Goal: Find specific page/section: Find specific page/section

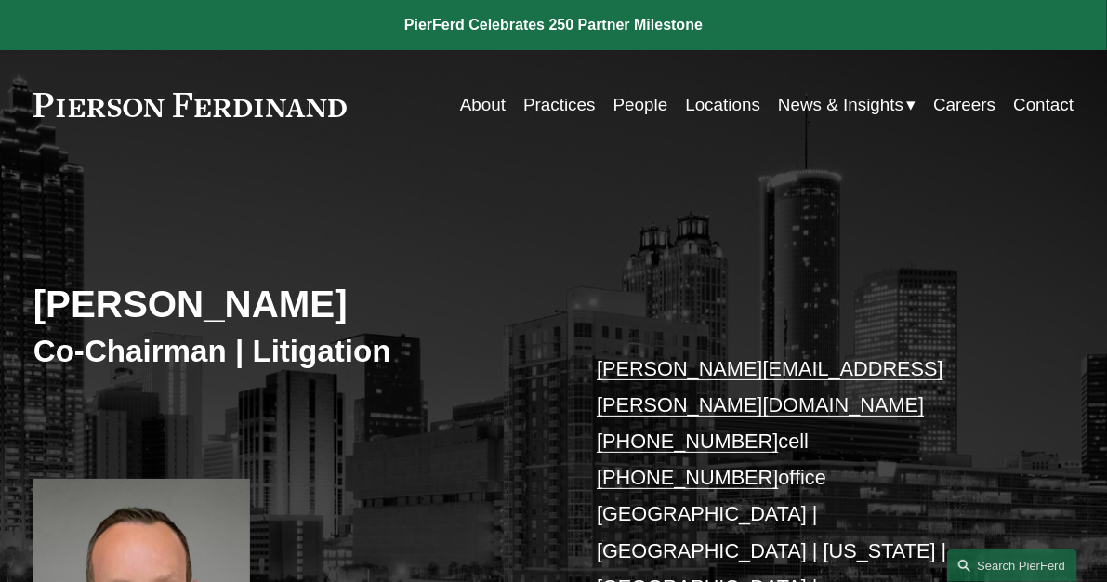
click at [642, 109] on link "People" at bounding box center [640, 104] width 55 height 35
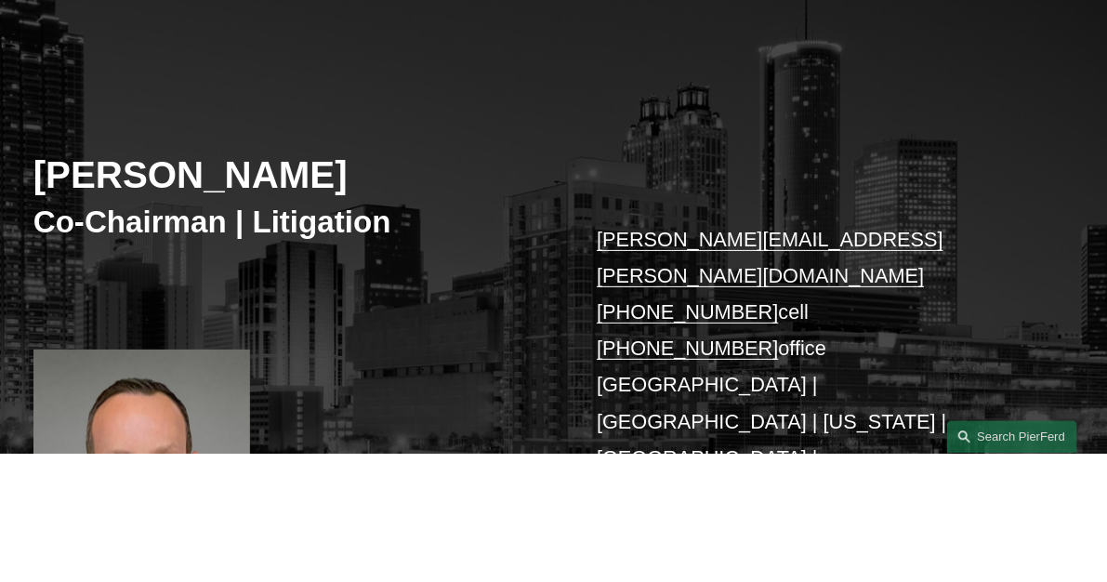
scroll to position [128, 0]
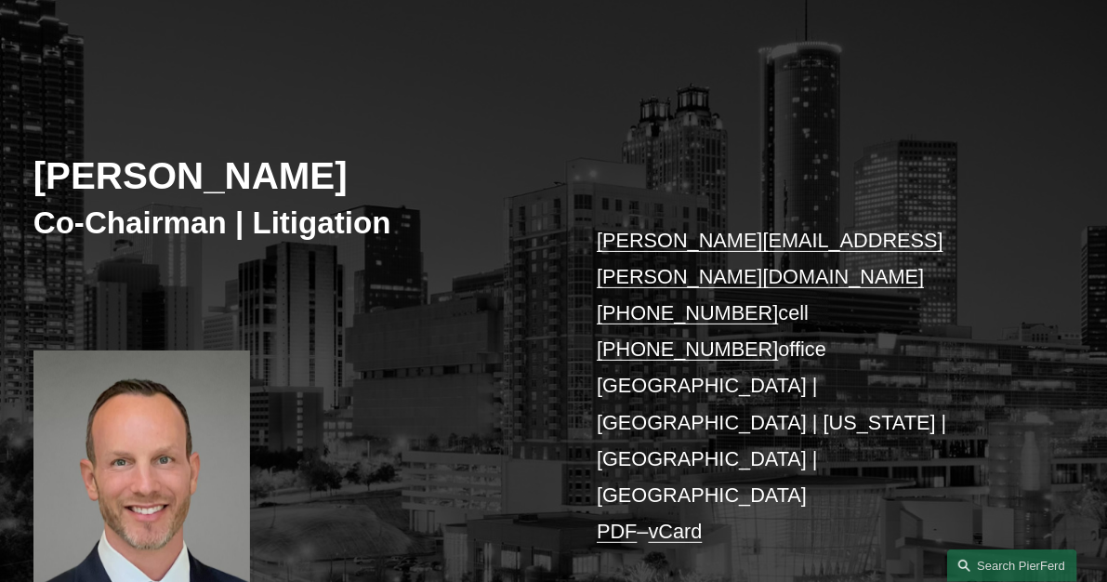
click at [254, 183] on h2 "Joel M. Ferdinand" at bounding box center [293, 177] width 520 height 46
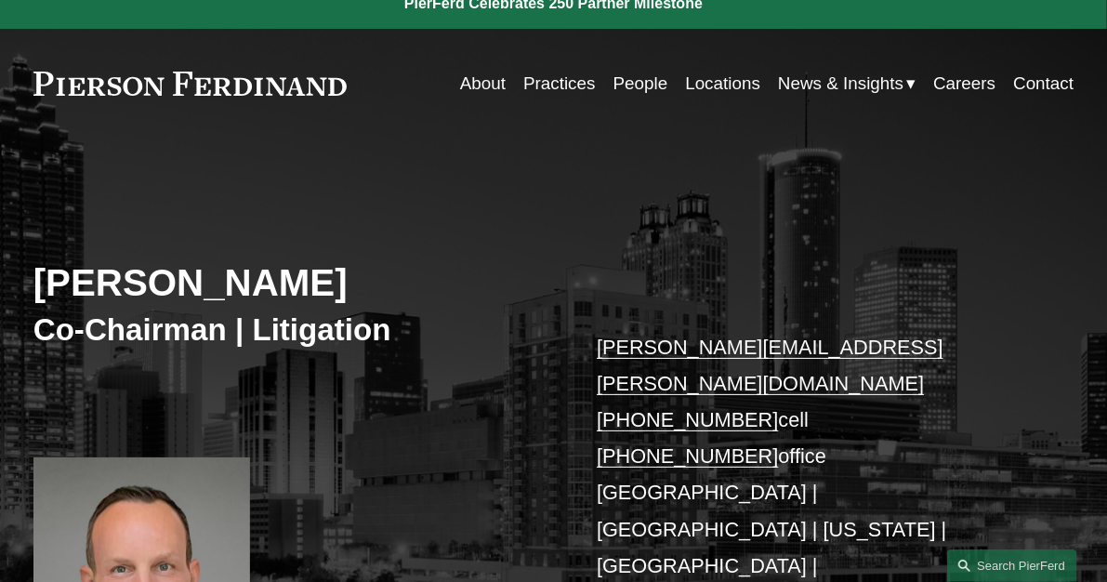
scroll to position [0, 0]
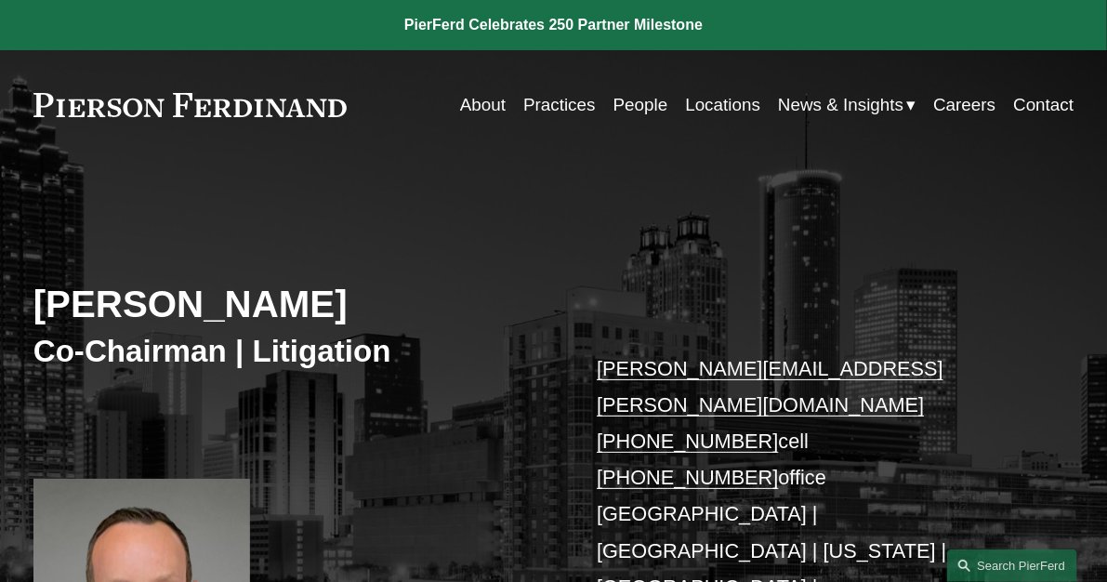
click at [622, 108] on link "People" at bounding box center [640, 104] width 55 height 35
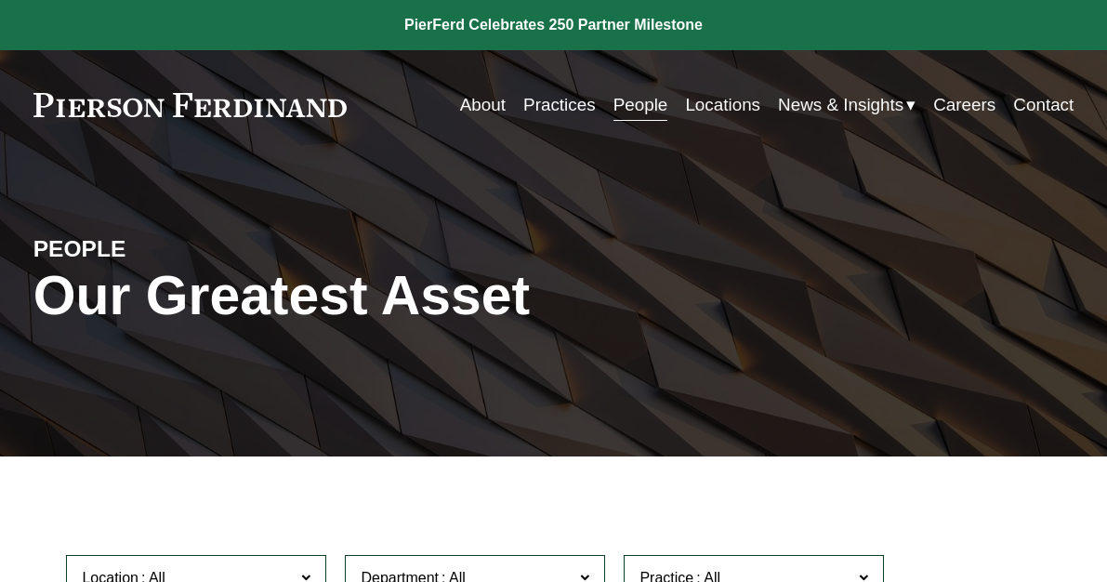
scroll to position [515, 0]
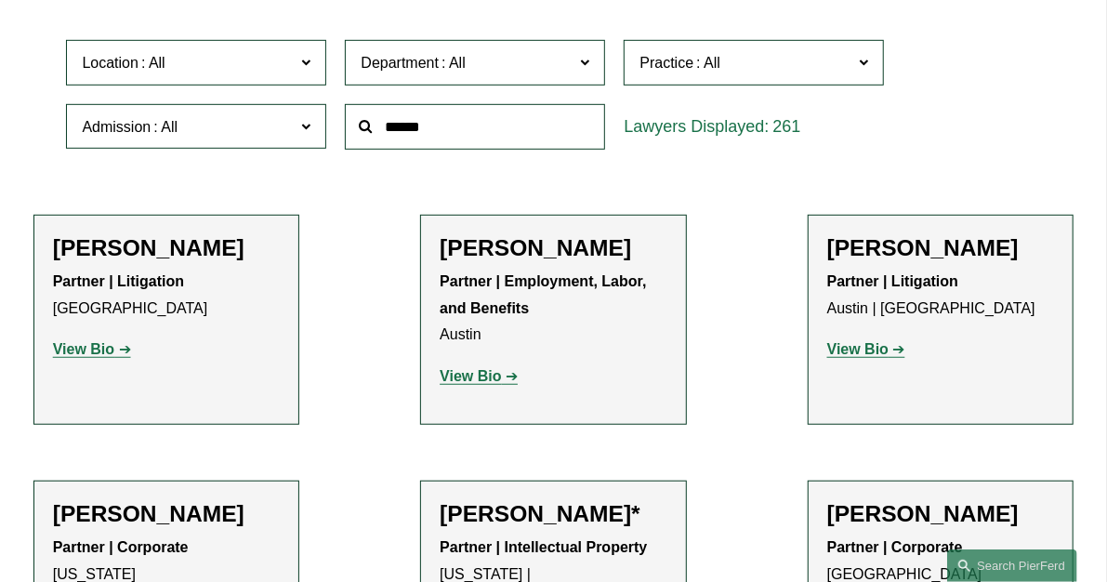
click at [220, 75] on span "Location" at bounding box center [188, 62] width 213 height 25
click at [0, 0] on link "[GEOGRAPHIC_DATA]" at bounding box center [0, 0] width 0 height 0
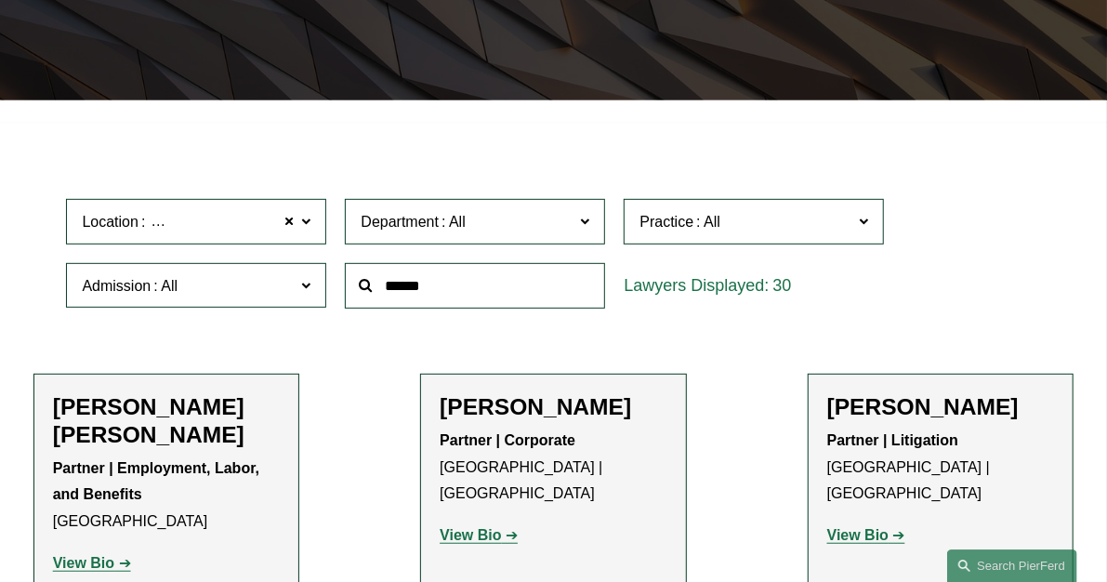
scroll to position [262, 0]
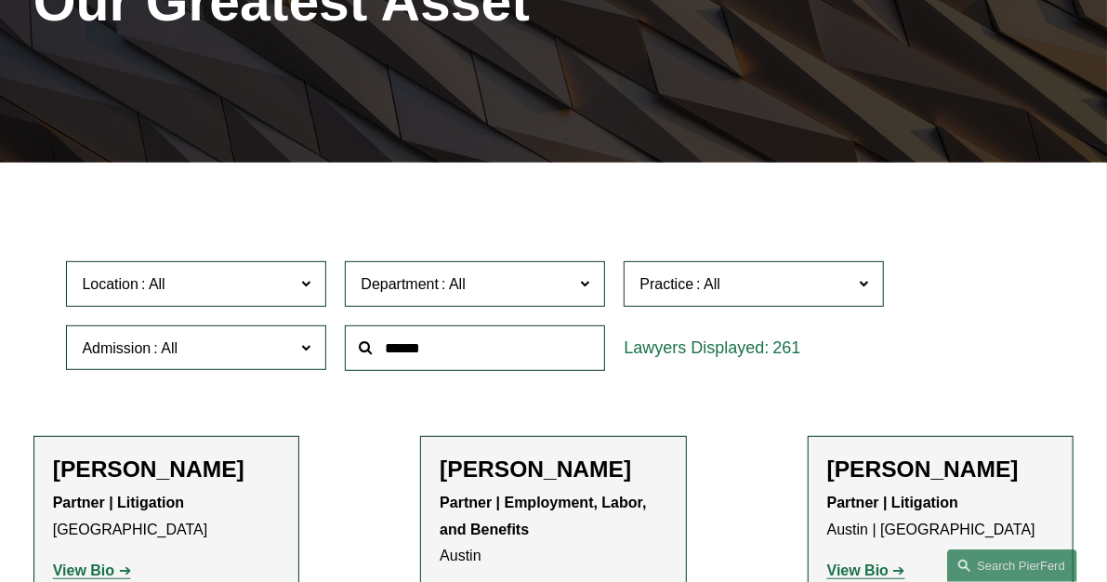
scroll to position [257, 0]
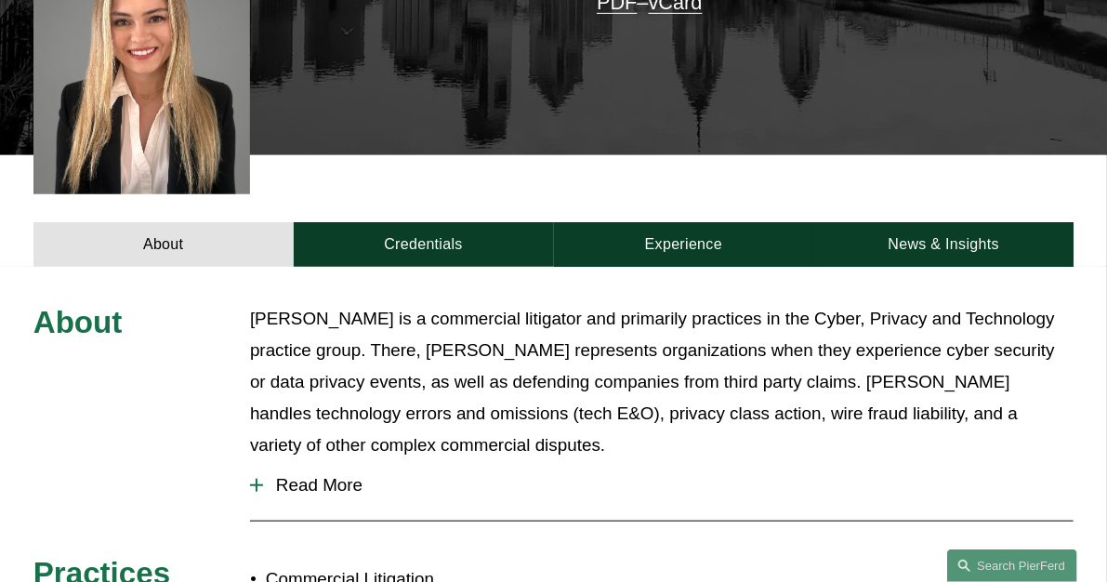
scroll to position [515, 0]
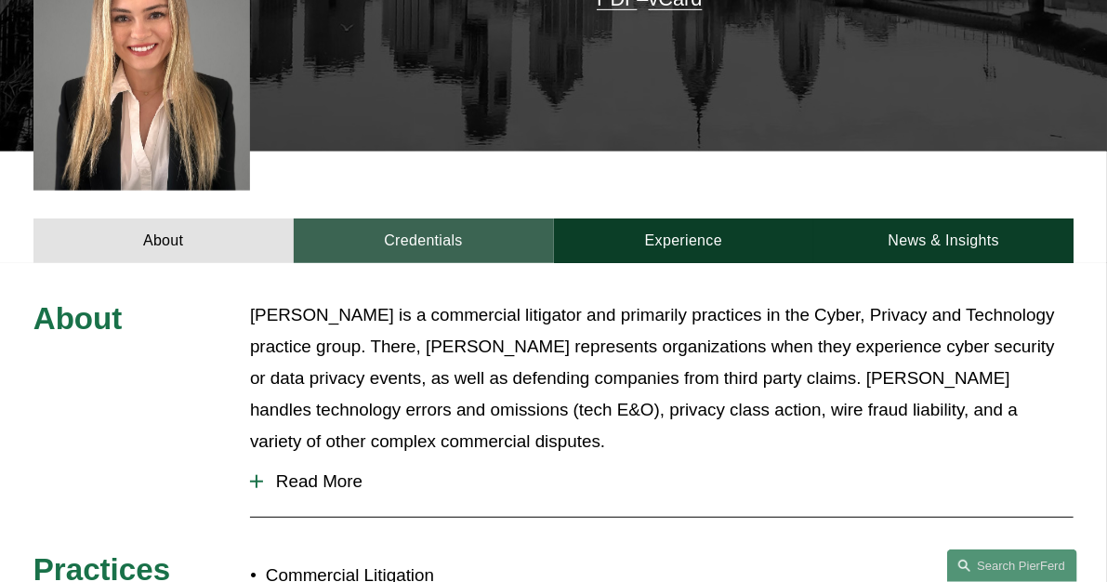
click at [407, 222] on link "Credentials" at bounding box center [424, 240] width 260 height 45
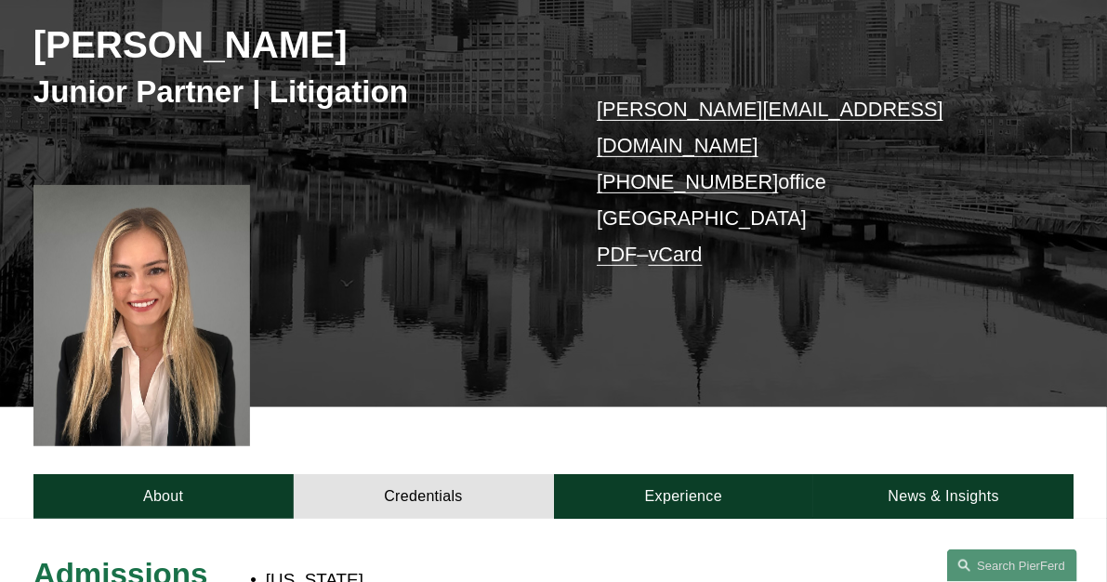
scroll to position [257, 0]
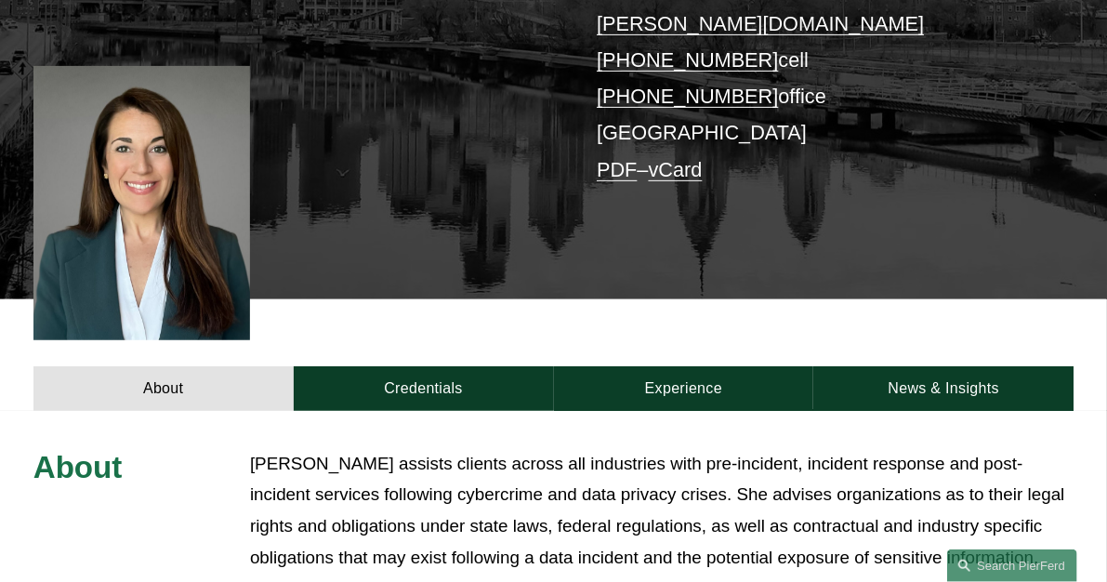
scroll to position [515, 0]
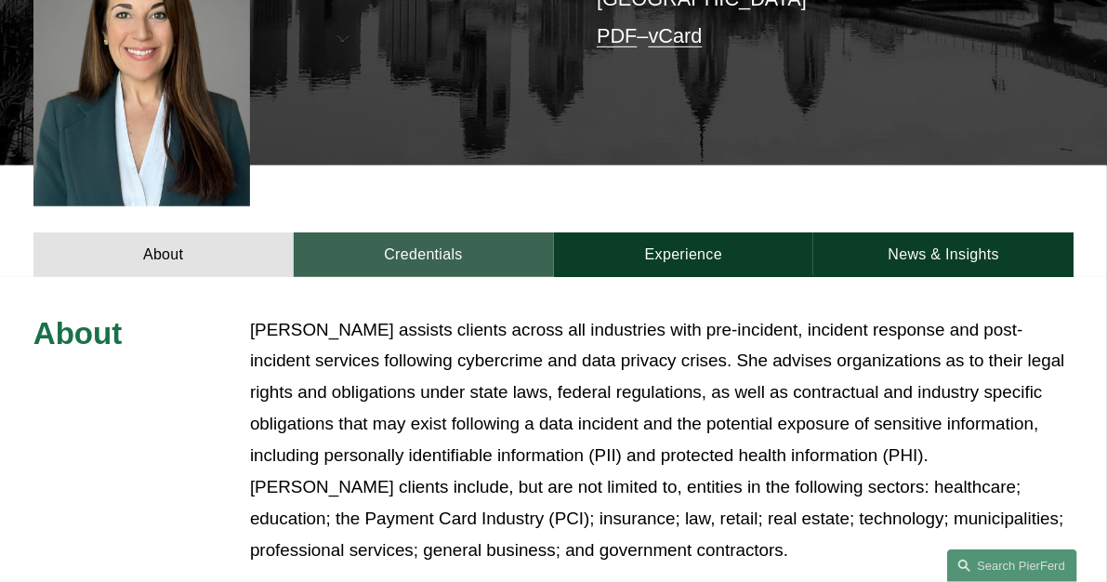
click at [402, 232] on link "Credentials" at bounding box center [424, 254] width 260 height 45
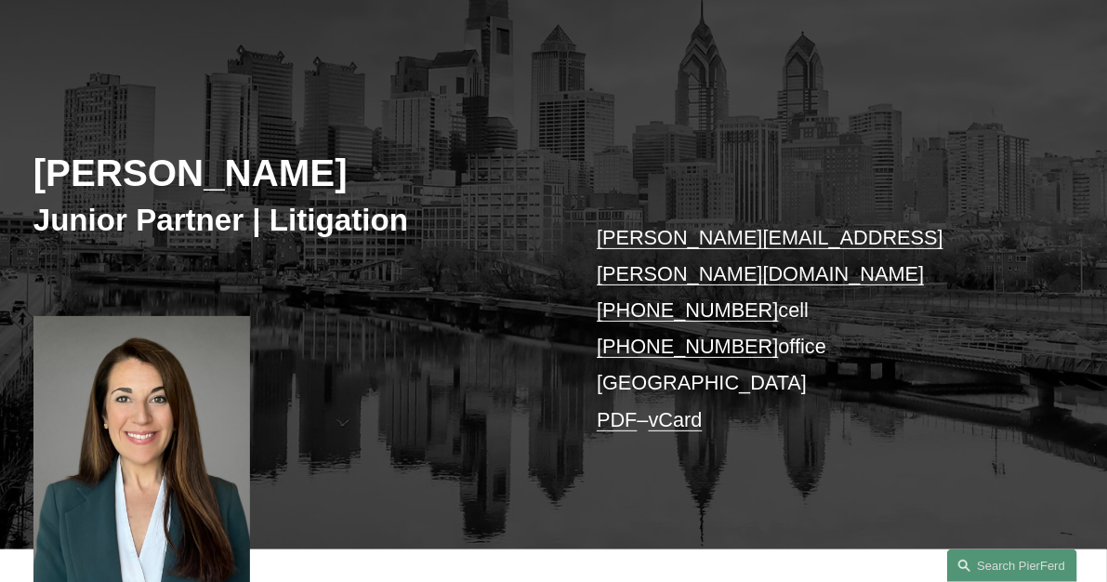
scroll to position [128, 0]
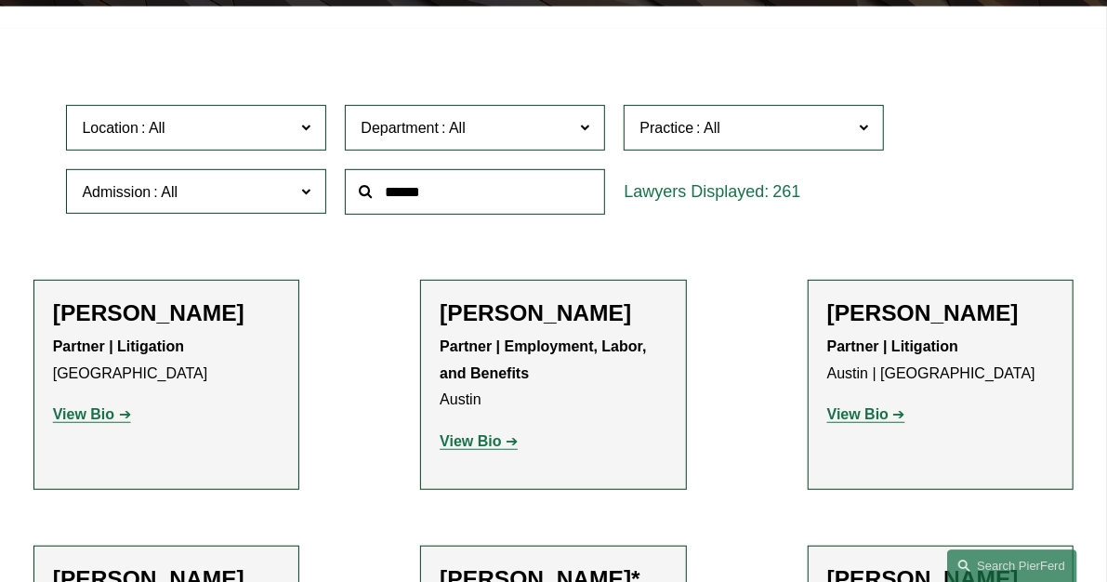
scroll to position [387, 0]
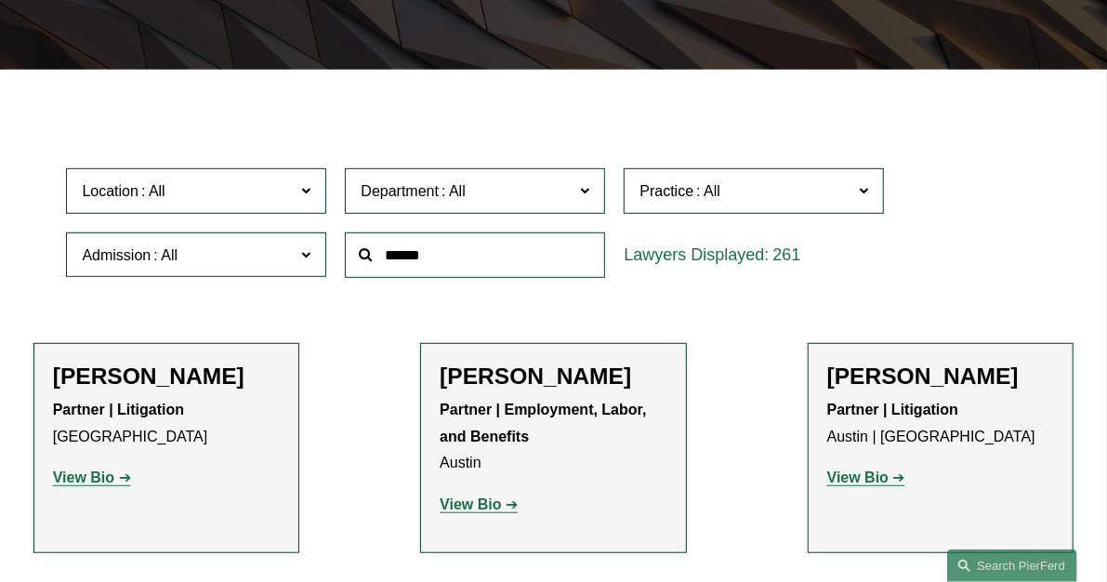
click at [200, 198] on span "Location" at bounding box center [188, 190] width 213 height 25
click at [0, 0] on link "[GEOGRAPHIC_DATA]" at bounding box center [0, 0] width 0 height 0
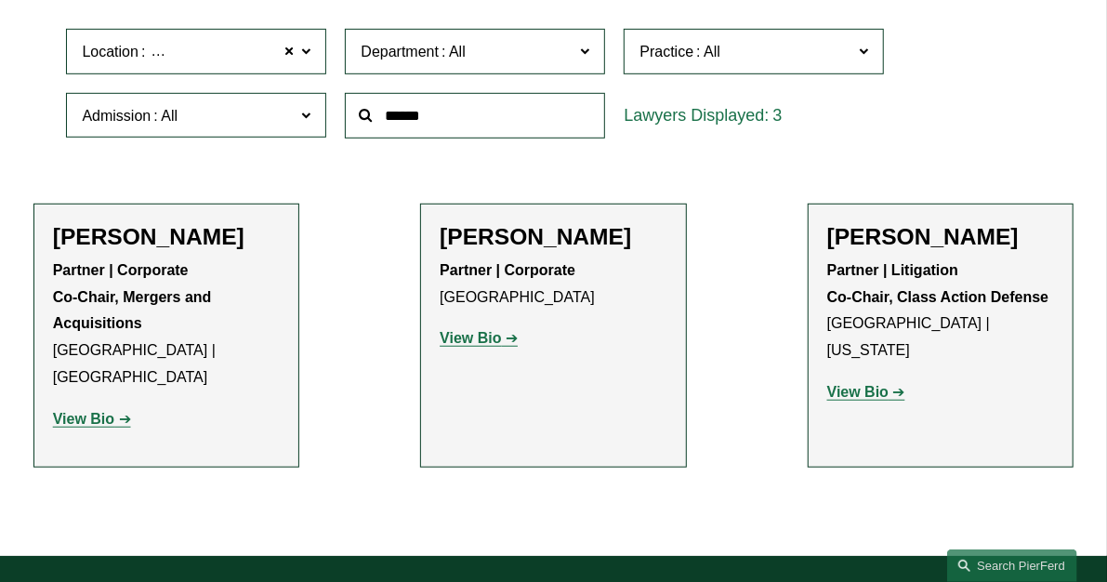
scroll to position [520, 0]
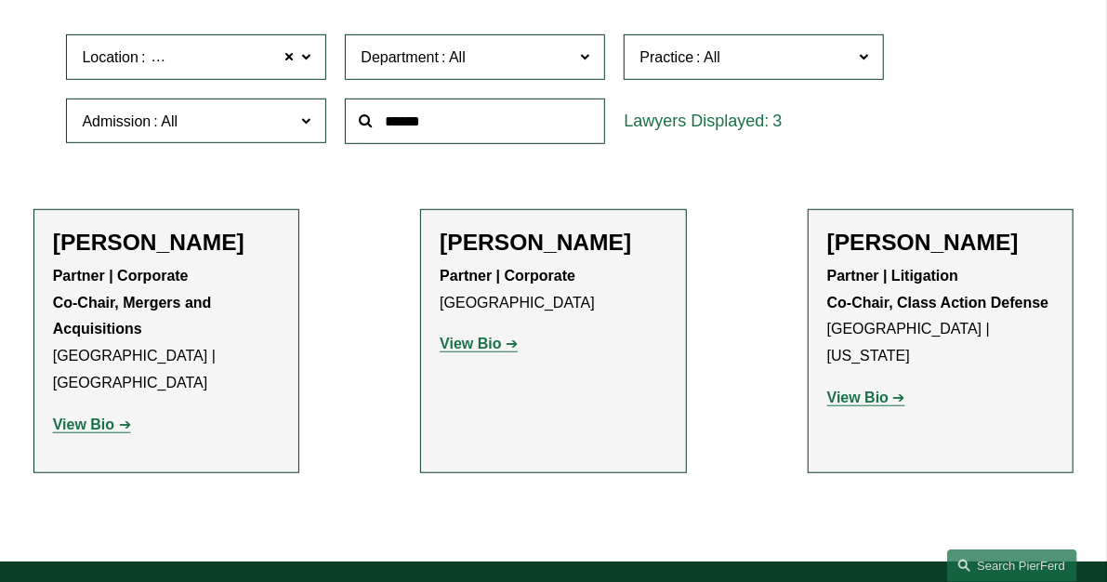
click at [158, 70] on span "[GEOGRAPHIC_DATA]" at bounding box center [225, 58] width 155 height 24
click at [0, 0] on link "[GEOGRAPHIC_DATA]" at bounding box center [0, 0] width 0 height 0
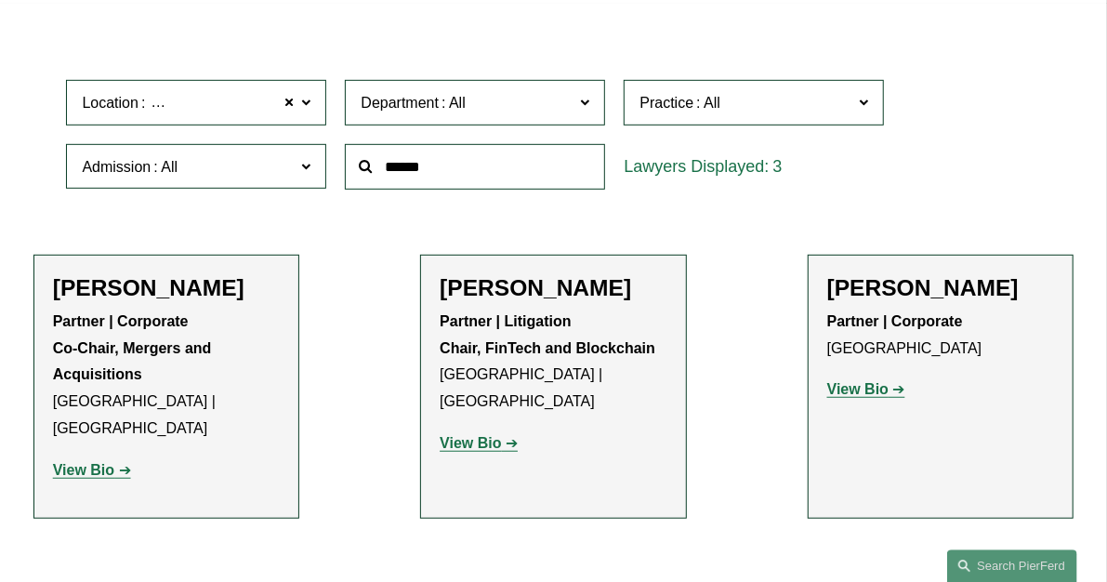
scroll to position [649, 0]
